Goal: Use online tool/utility: Use online tool/utility

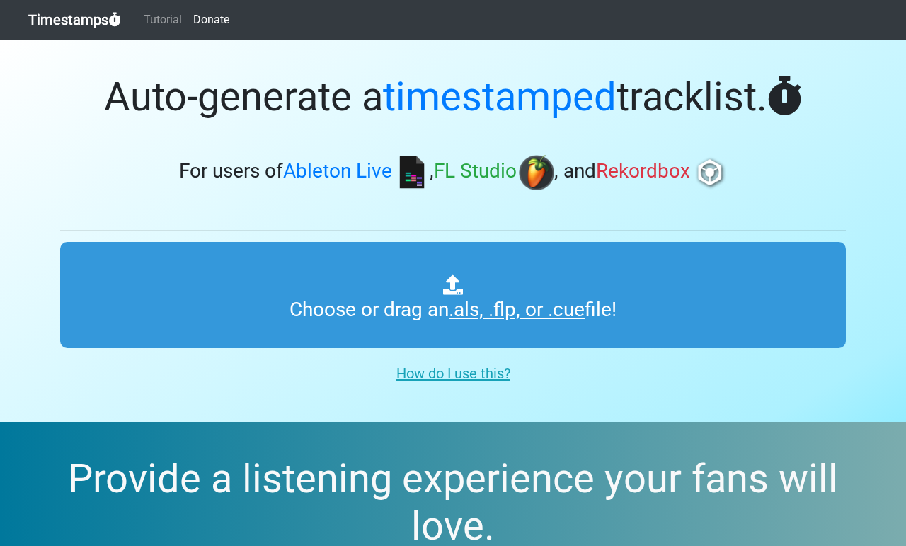
type input "C:\fakepath\FAWL28 - Back To Basics (B2B).als"
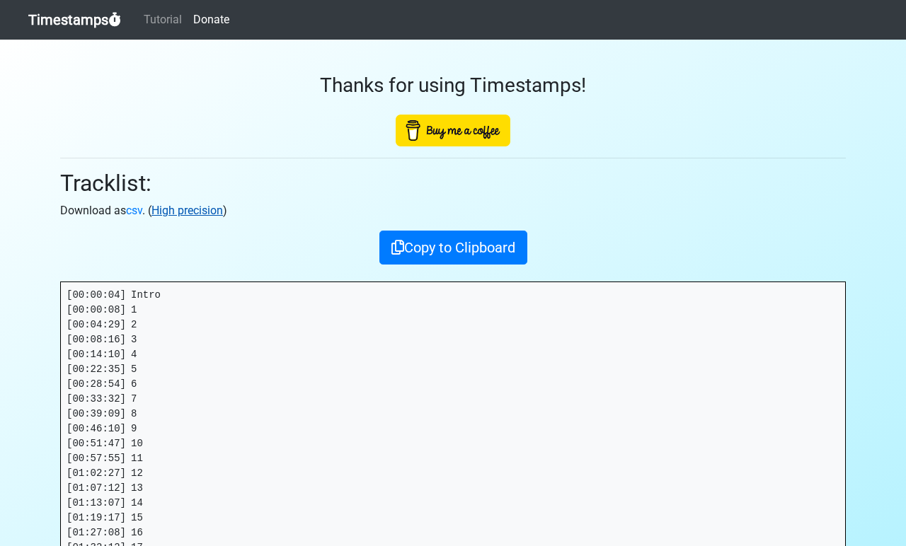
click at [173, 212] on link "High precision" at bounding box center [186, 210] width 71 height 13
